Goal: Navigation & Orientation: Find specific page/section

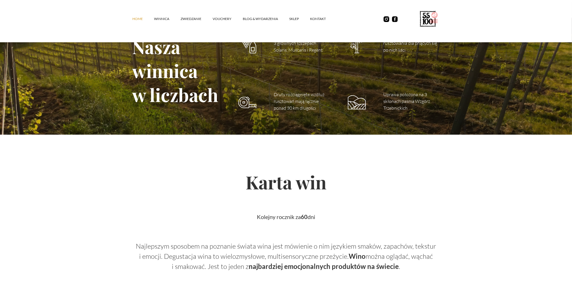
scroll to position [739, 0]
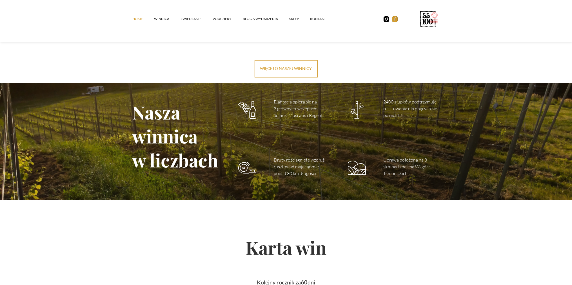
click at [393, 21] on img at bounding box center [395, 19] width 6 height 6
click at [272, 18] on link "Blog & Wydarzenia" at bounding box center [266, 18] width 46 height 17
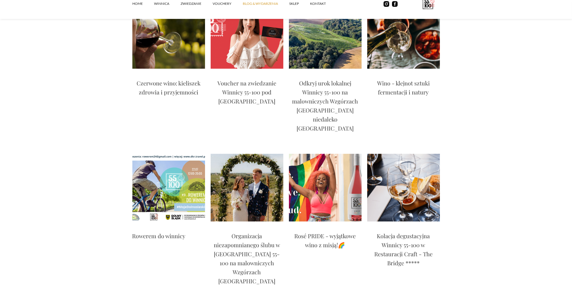
scroll to position [929, 0]
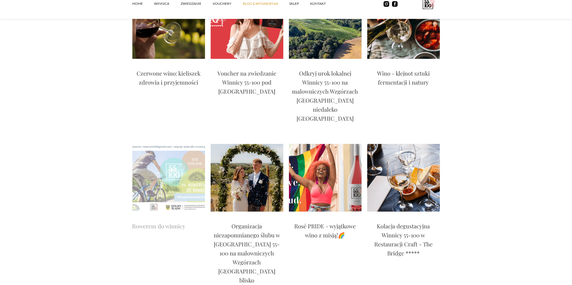
click at [166, 144] on img at bounding box center [168, 178] width 73 height 68
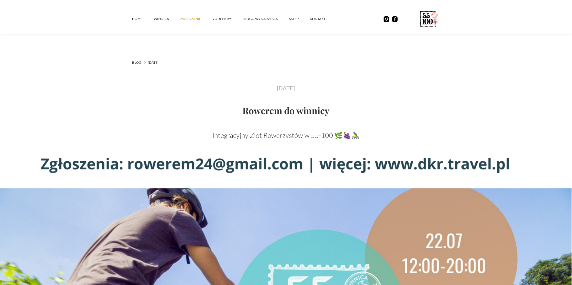
click at [187, 18] on link "ZWIEDZANIE" at bounding box center [196, 18] width 32 height 17
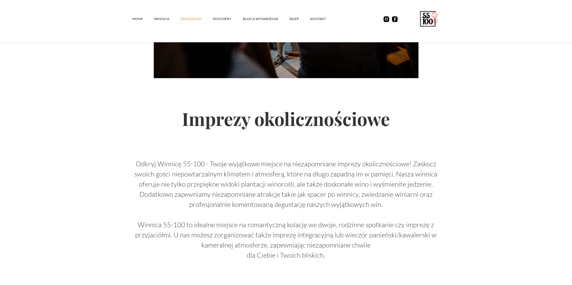
scroll to position [637, 0]
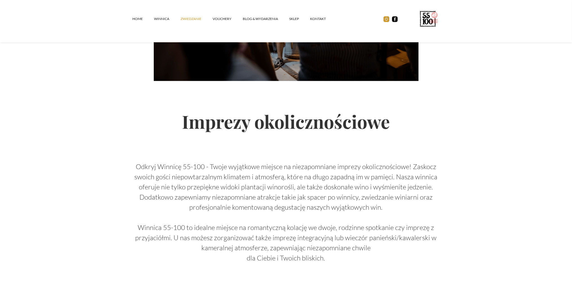
click at [386, 18] on img at bounding box center [386, 19] width 6 height 6
